Goal: Check status: Check status

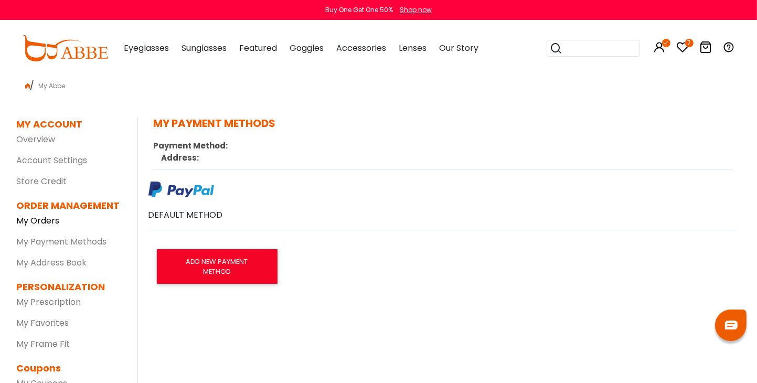
click at [46, 222] on link "My Orders" at bounding box center [38, 221] width 43 height 12
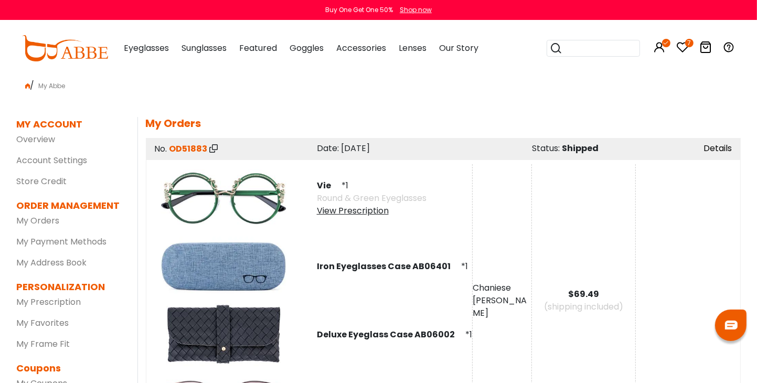
click at [721, 150] on link "Details" at bounding box center [718, 148] width 28 height 12
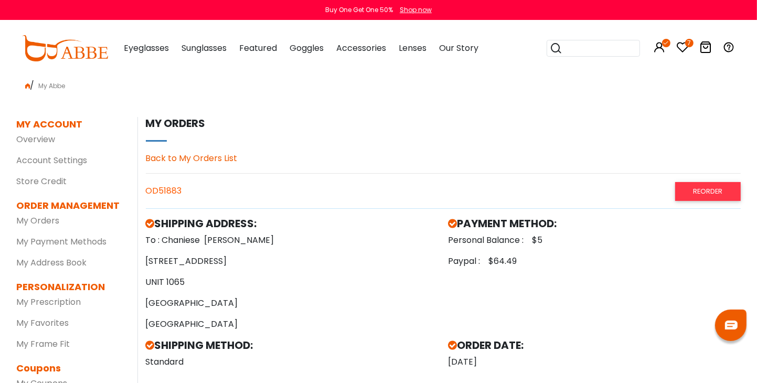
click at [162, 195] on div "OD51883 Reorder" at bounding box center [443, 191] width 595 height 18
click at [162, 191] on div "OD51883 Reorder" at bounding box center [443, 191] width 595 height 18
click at [158, 188] on div "OD51883 Reorder" at bounding box center [443, 191] width 595 height 18
click at [191, 160] on link "Back to My Orders List" at bounding box center [192, 158] width 92 height 12
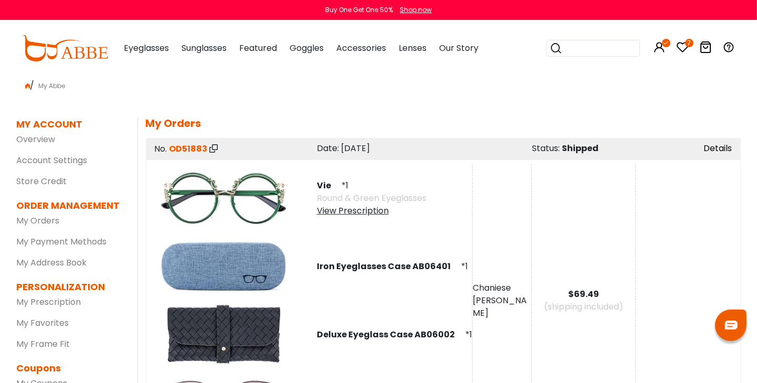
click at [711, 149] on link "Details" at bounding box center [718, 148] width 28 height 12
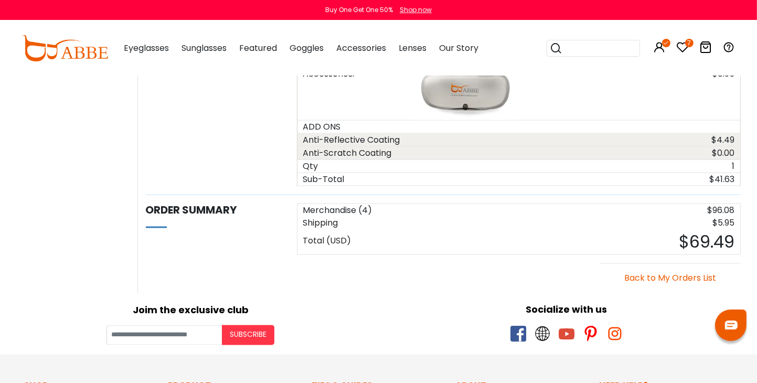
scroll to position [1627, 0]
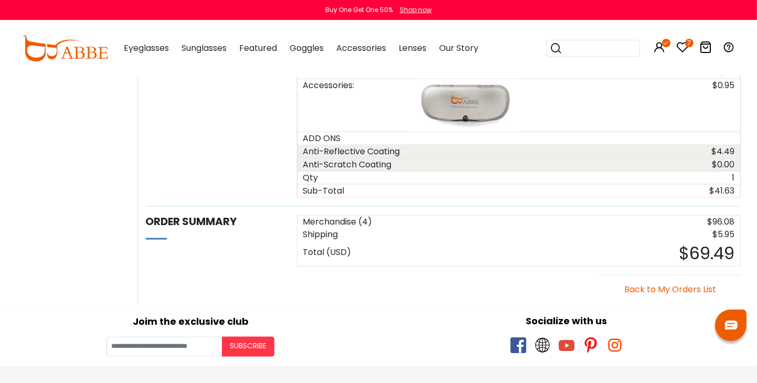
click at [689, 284] on link "Back to My Orders List" at bounding box center [671, 290] width 92 height 12
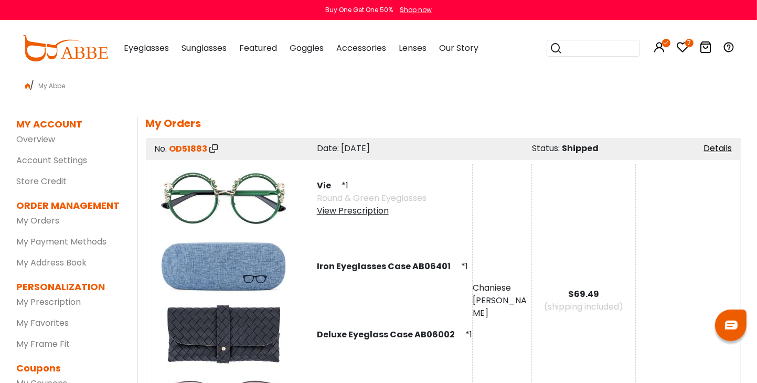
click at [186, 153] on span "OD51883" at bounding box center [189, 149] width 38 height 12
click at [178, 148] on span "OD51883" at bounding box center [189, 149] width 38 height 12
click at [44, 221] on link "My Orders" at bounding box center [38, 221] width 43 height 12
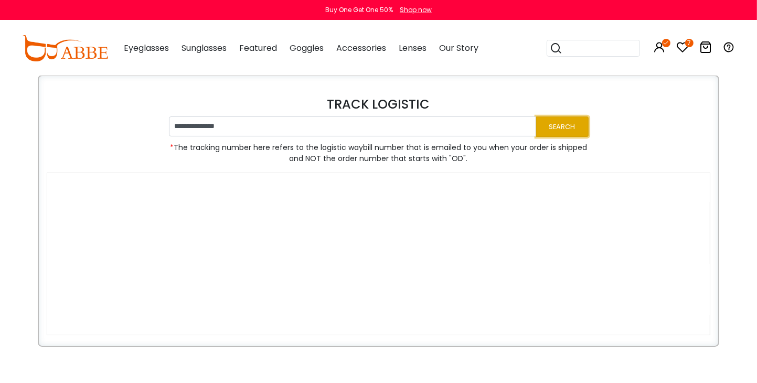
click at [546, 131] on button "Search" at bounding box center [562, 127] width 52 height 20
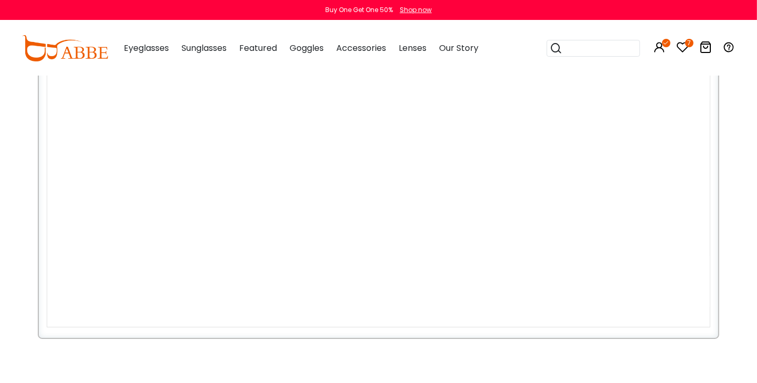
scroll to position [105, 0]
